Goal: Transaction & Acquisition: Book appointment/travel/reservation

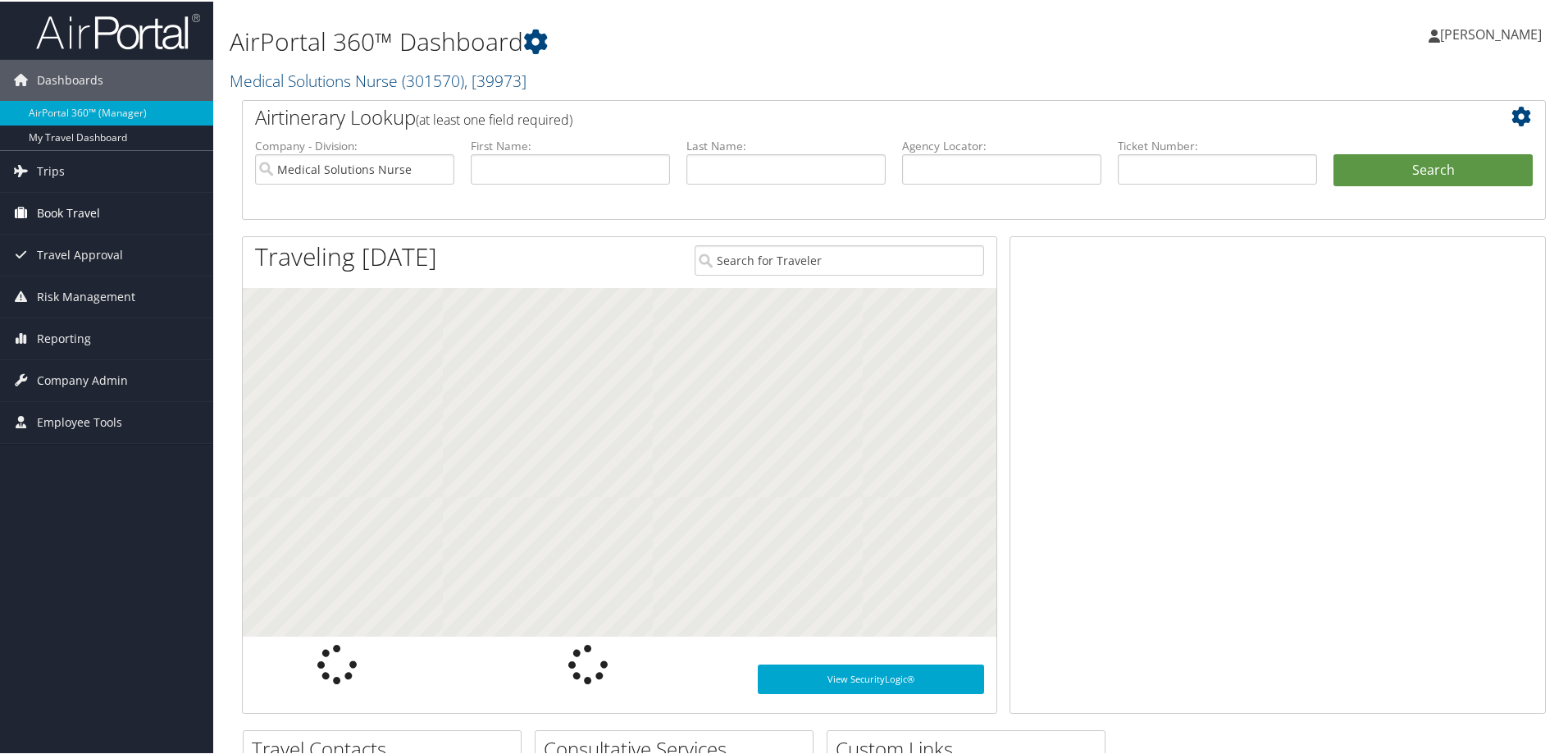
click at [53, 207] on span "Book Travel" at bounding box center [69, 212] width 63 height 41
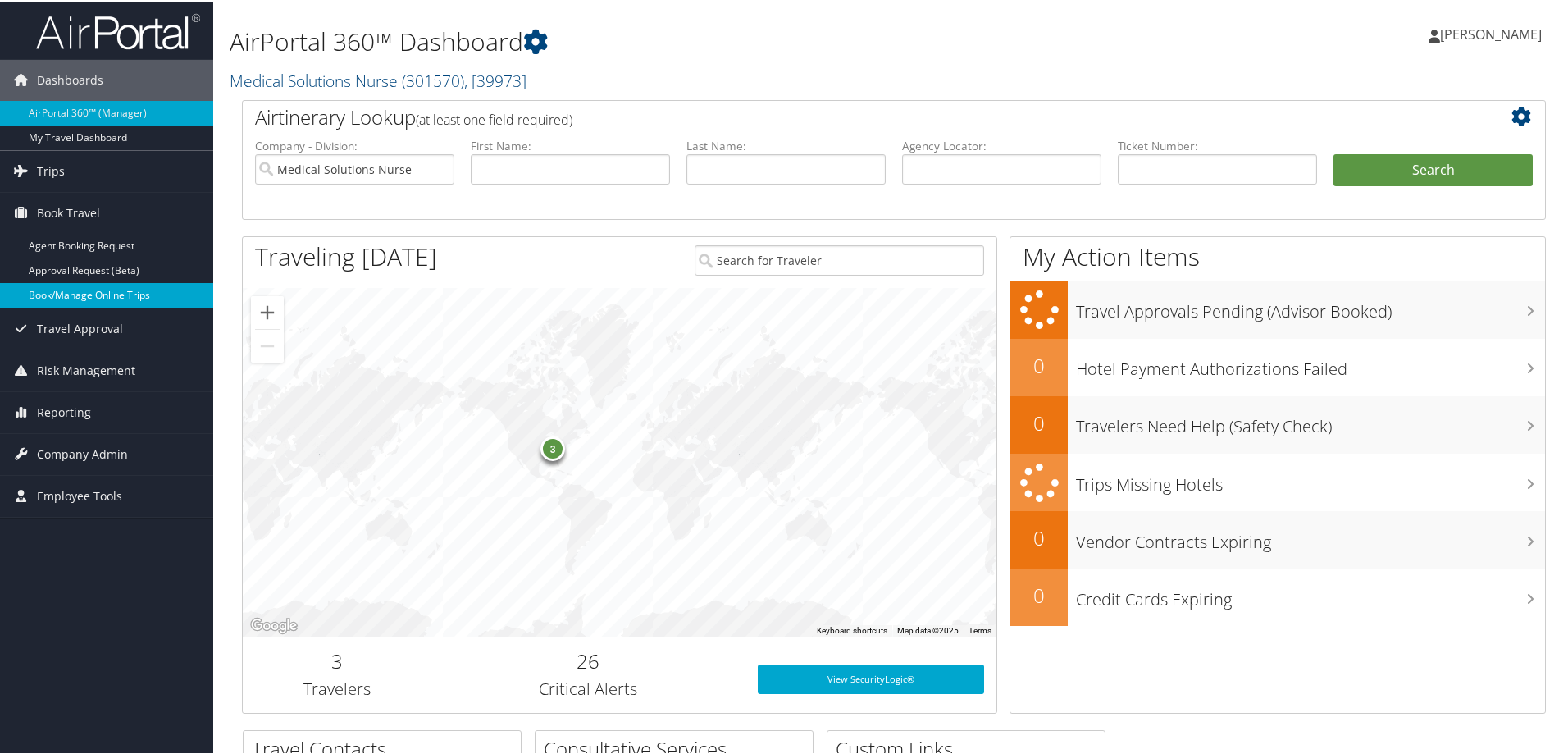
click at [127, 297] on link "Book/Manage Online Trips" at bounding box center [107, 294] width 213 height 25
